Goal: Transaction & Acquisition: Purchase product/service

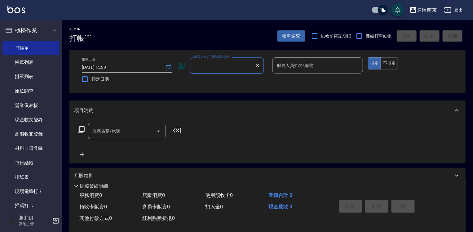
type input "2"
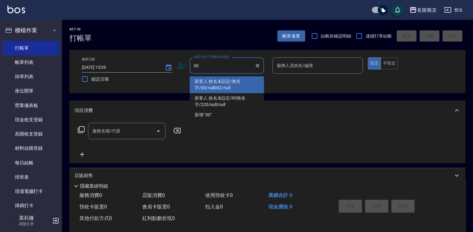
type input "新客人 姓名未設定/無名字/00/null002/null"
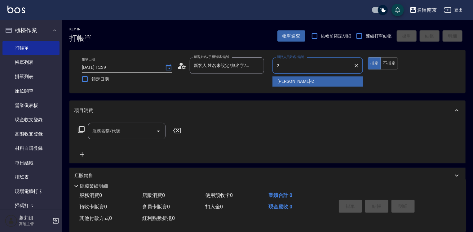
type input "[PERSON_NAME]-2"
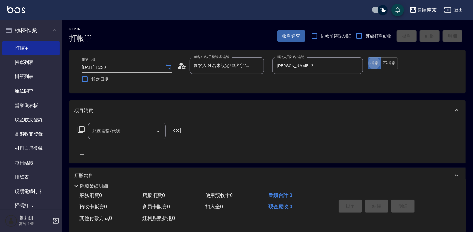
type button "true"
type input "新客人 姓名未設定/00/null"
click at [128, 133] on input "服務名稱/代號" at bounding box center [122, 131] width 63 height 11
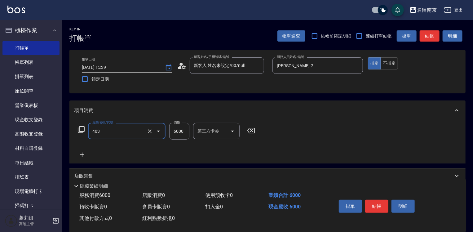
type input "Asuka6000(403)"
click at [148, 132] on button "Clear" at bounding box center [149, 131] width 9 height 9
type input "自備燙2500(401)"
type input "3000"
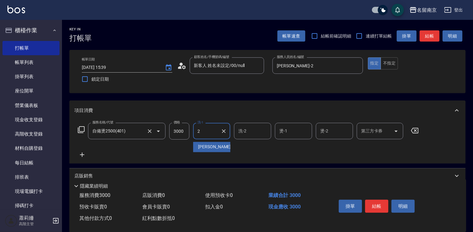
type input "[PERSON_NAME]-2"
click at [384, 201] on button "結帳" at bounding box center [376, 206] width 23 height 13
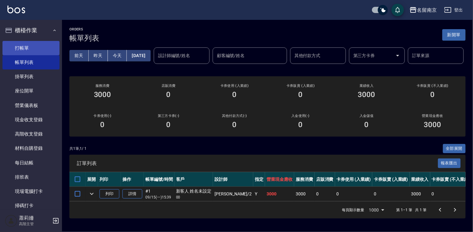
drag, startPoint x: 52, startPoint y: 38, endPoint x: 53, endPoint y: 46, distance: 8.4
click at [53, 45] on li "櫃檯作業 打帳單 帳單列表 掛單列表 座位開單 營業儀表板 現金收支登錄 高階收支登錄 材料自購登錄 每日結帳 排班表 現場電腦打卡 掃碼打卡" at bounding box center [30, 118] width 57 height 193
click at [53, 46] on link "打帳單" at bounding box center [30, 48] width 57 height 14
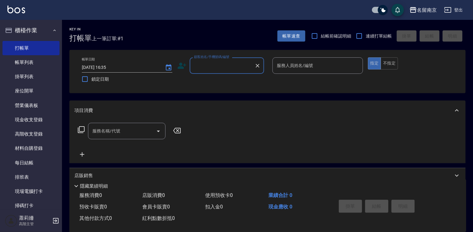
click at [242, 62] on input "顧客姓名/手機號碼/編號" at bounding box center [223, 65] width 60 height 11
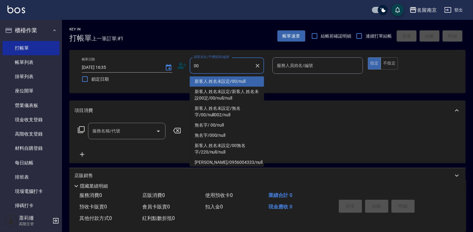
type input "新客人 姓名未設定/00/null"
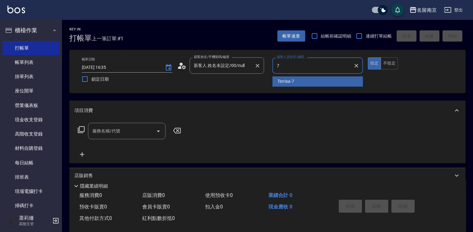
type input "Terrisa-7"
type button "true"
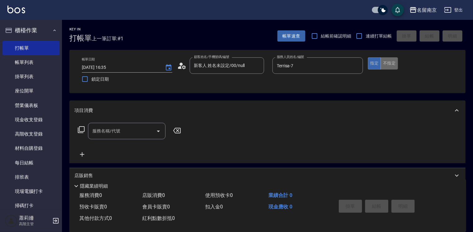
click at [391, 60] on button "不指定" at bounding box center [389, 63] width 17 height 12
click at [133, 131] on input "服務名稱/代號" at bounding box center [122, 131] width 63 height 11
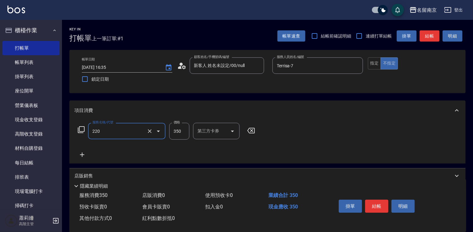
type input "洗髮(220)"
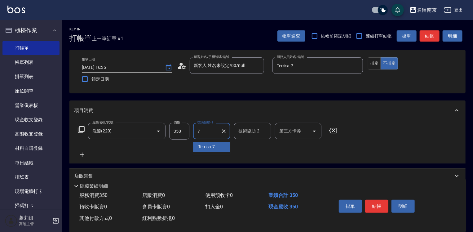
type input "Terrisa-7"
click at [83, 154] on icon at bounding box center [82, 154] width 16 height 7
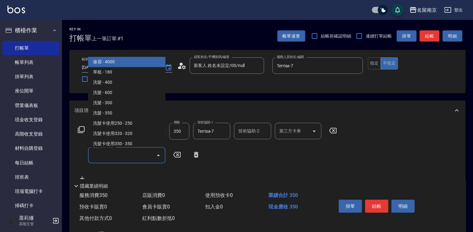
click at [100, 156] on input "服務名稱/代號" at bounding box center [122, 155] width 63 height 11
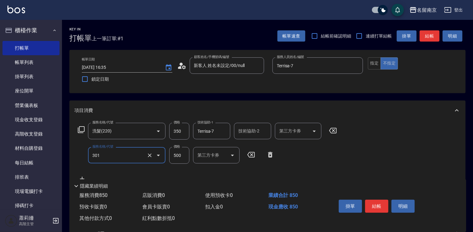
type input "剪髮(301)"
type input "650"
click at [381, 206] on button "結帳" at bounding box center [376, 206] width 23 height 13
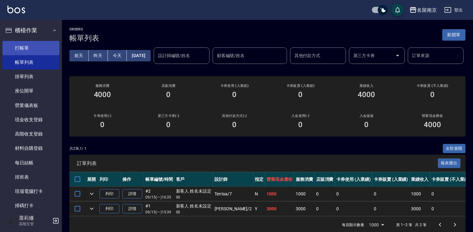
click at [46, 49] on link "打帳單" at bounding box center [30, 48] width 57 height 14
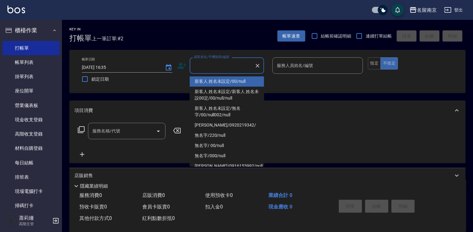
click at [211, 65] on input "顧客姓名/手機號碼/編號" at bounding box center [223, 65] width 60 height 11
type input "新客人 姓名未設定/00/null"
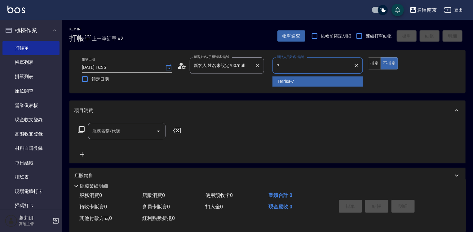
type input "Terrisa-7"
type button "false"
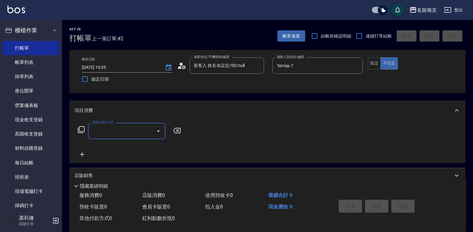
click at [101, 139] on div "服務名稱/代號 服務名稱/代號" at bounding box center [129, 140] width 110 height 35
click at [140, 138] on div "服務名稱/代號" at bounding box center [127, 131] width 78 height 16
click at [140, 136] on input "服務名稱/代號" at bounding box center [122, 131] width 63 height 11
type input "222"
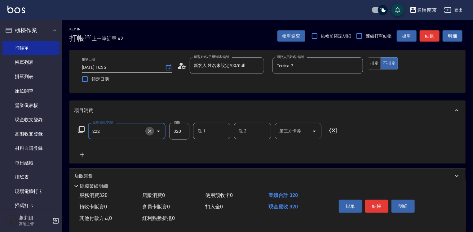
click at [149, 132] on icon "Clear" at bounding box center [150, 131] width 6 height 6
type input "洗髮卡使用320(222)"
click at [83, 129] on icon at bounding box center [81, 129] width 7 height 7
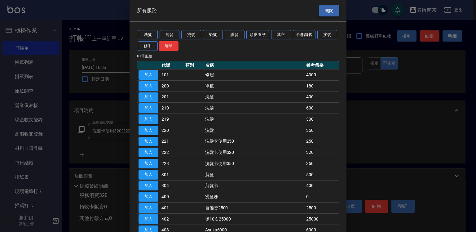
click at [331, 11] on button "關閉" at bounding box center [329, 10] width 20 height 11
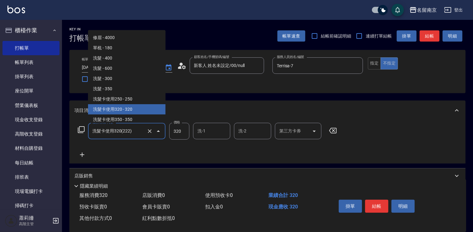
click at [144, 132] on input "洗髮卡使用320(222)" at bounding box center [118, 131] width 55 height 11
click at [148, 130] on icon "Clear" at bounding box center [150, 131] width 4 height 4
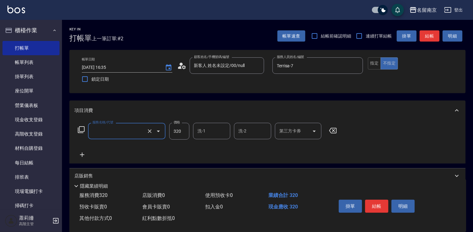
click at [93, 132] on input "服務名稱/代號" at bounding box center [118, 131] width 55 height 11
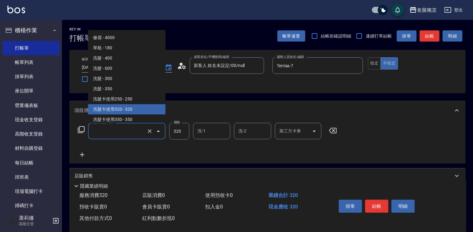
click at [106, 132] on input "服務名稱/代號" at bounding box center [118, 131] width 55 height 11
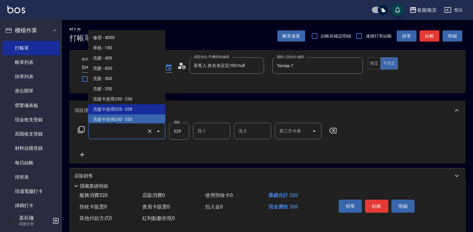
click at [122, 119] on span "洗髮卡使用350 - 350" at bounding box center [127, 119] width 78 height 10
type input "洗髮卡使用350(223)"
type input "350"
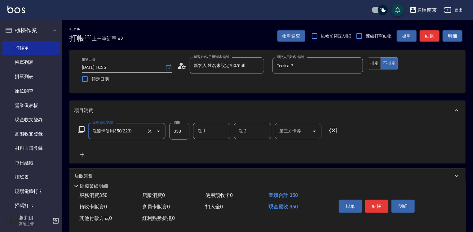
click at [208, 135] on input "洗-1" at bounding box center [212, 131] width 32 height 11
type input "Terrisa-7"
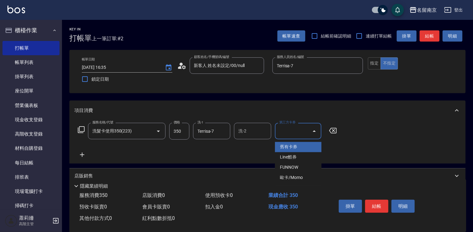
click at [280, 132] on input "第三方卡券" at bounding box center [294, 131] width 32 height 11
click at [291, 146] on span "舊有卡券" at bounding box center [298, 147] width 47 height 10
type input "舊有卡券"
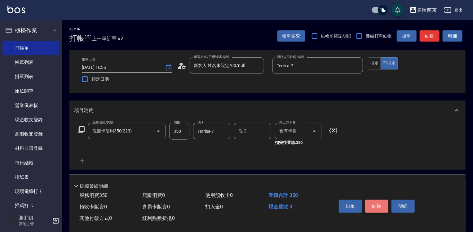
click at [371, 202] on button "結帳" at bounding box center [376, 206] width 23 height 13
